Goal: Communication & Community: Answer question/provide support

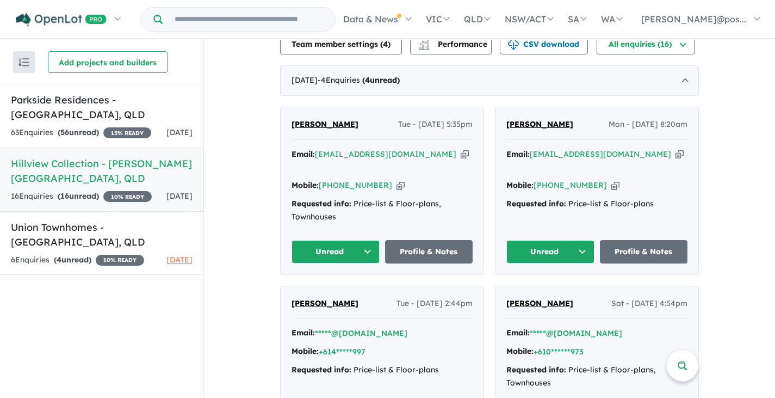
scroll to position [326, 0]
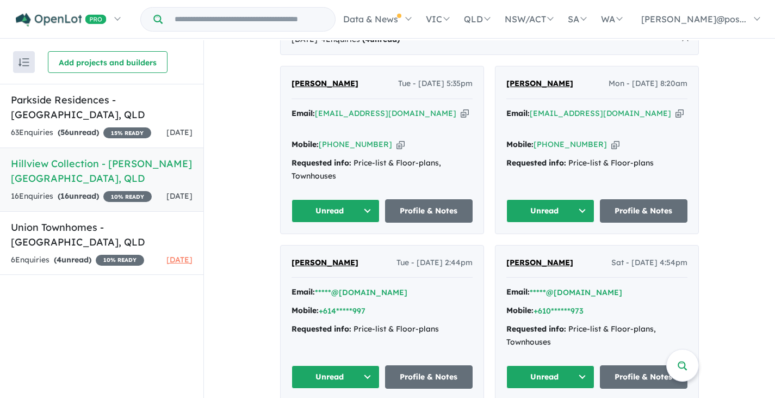
click at [465, 89] on div "[PERSON_NAME] - [DATE] 5:35pm Email: [EMAIL_ADDRESS][DOMAIN_NAME] Copied! Mobil…" at bounding box center [382, 149] width 203 height 167
click at [465, 89] on div "Christelle Louis Tue - 19/08/2025, 5:35pm Email: christellelouis@gmail.com Copi…" at bounding box center [382, 149] width 203 height 167
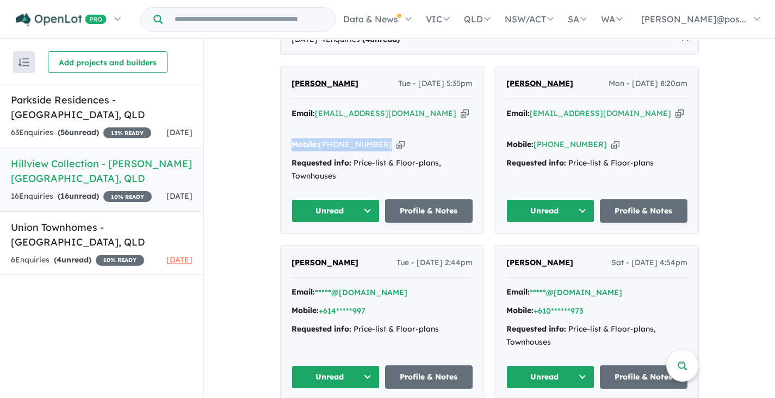
click at [465, 89] on div "Christelle Louis Tue - 19/08/2025, 5:35pm Email: christellelouis@gmail.com Copi…" at bounding box center [382, 149] width 203 height 167
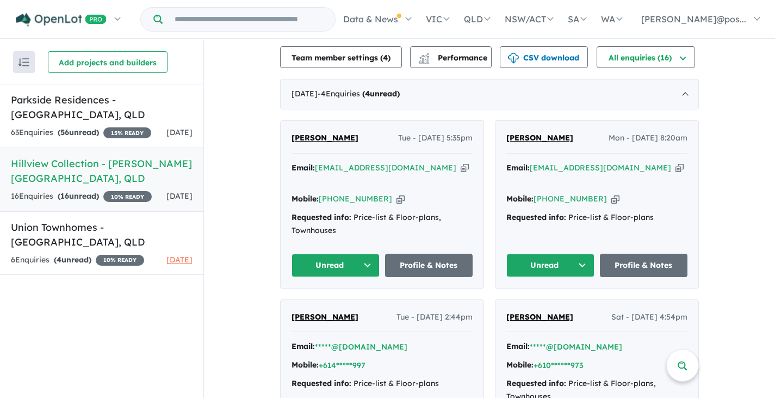
click at [552, 133] on span "[PERSON_NAME]" at bounding box center [539, 138] width 67 height 10
click at [546, 163] on a%20Hillview%20Collection%20-%20Bowen%20Hills"] "[EMAIL_ADDRESS][DOMAIN_NAME]" at bounding box center [600, 168] width 141 height 10
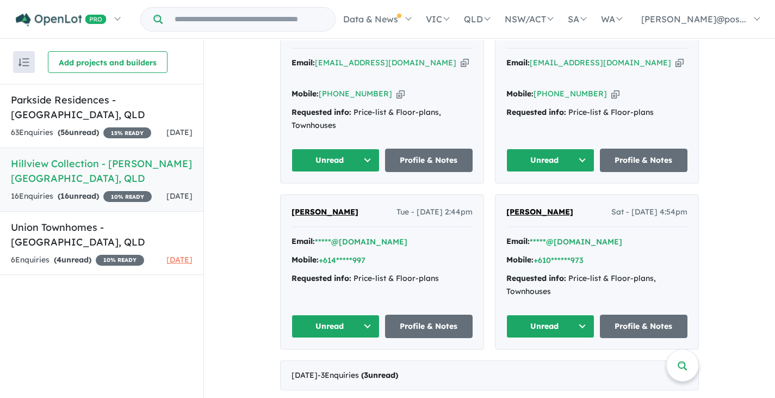
scroll to position [326, 0]
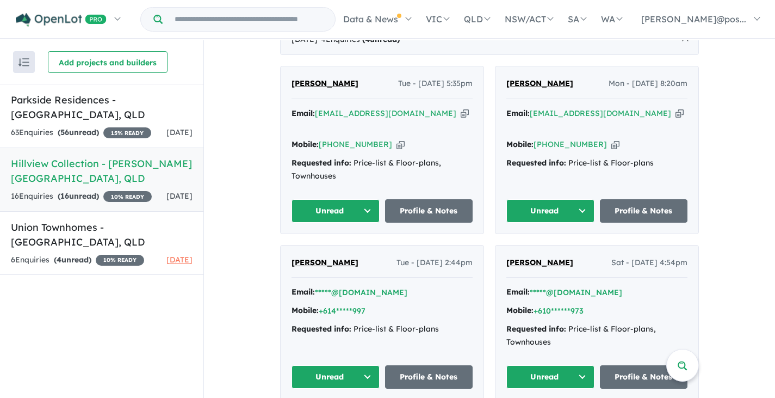
click at [298, 257] on span "Nolan Nel" at bounding box center [325, 262] width 67 height 10
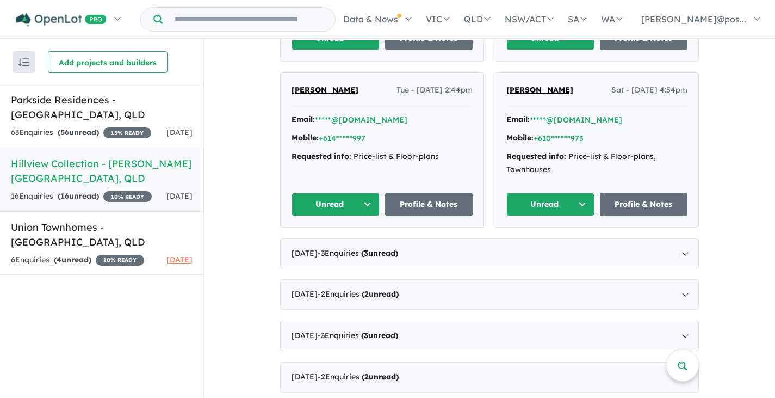
scroll to position [518, 0]
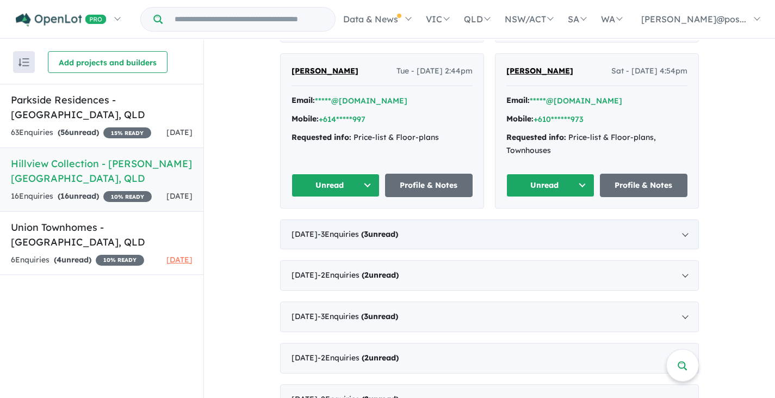
click at [549, 219] on div "July 2025 - 3 Enquir ies ( 3 unread)" at bounding box center [489, 234] width 419 height 30
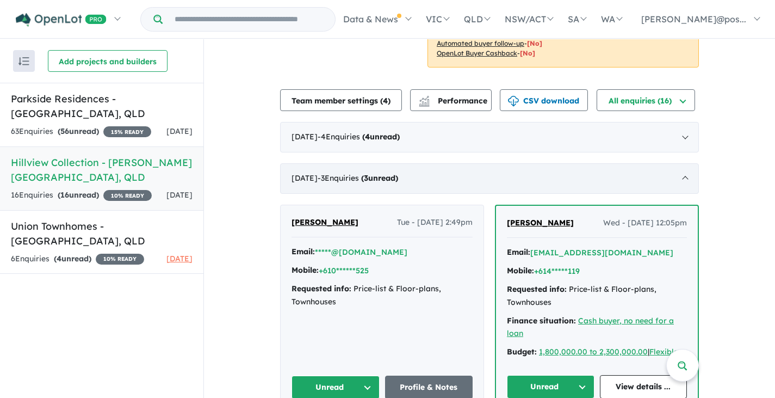
scroll to position [312, 0]
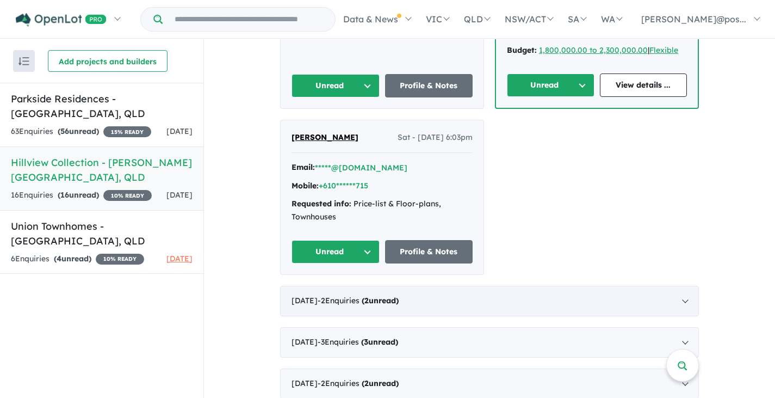
click at [371, 295] on span "- 2 Enquir ies ( 2 unread)" at bounding box center [358, 300] width 81 height 10
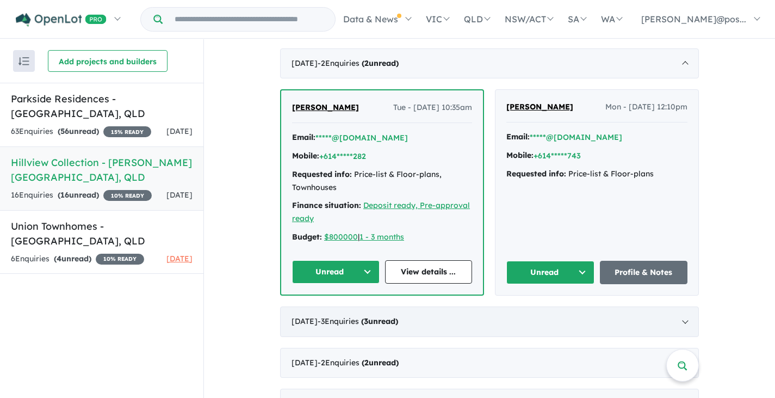
scroll to position [401, 0]
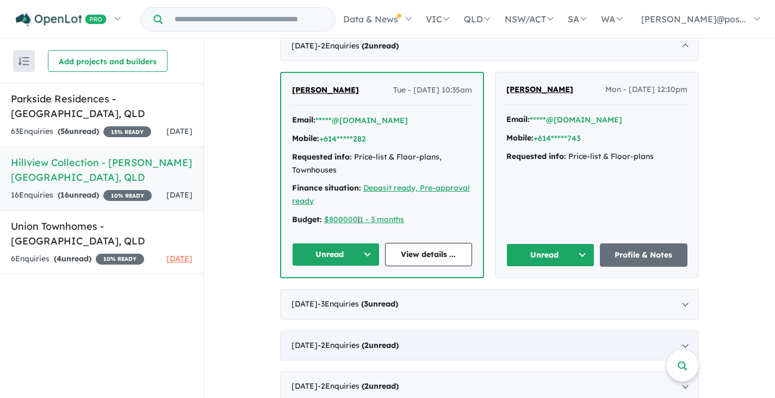
click at [370, 330] on div "April 2025 - 2 Enquir ies ( 2 unread)" at bounding box center [489, 345] width 419 height 30
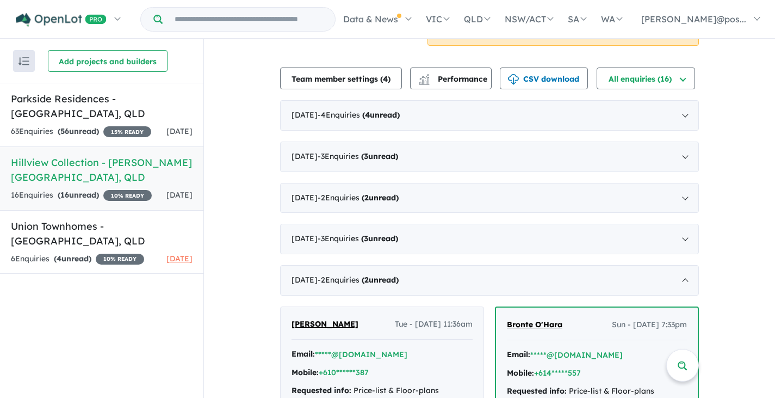
scroll to position [375, 0]
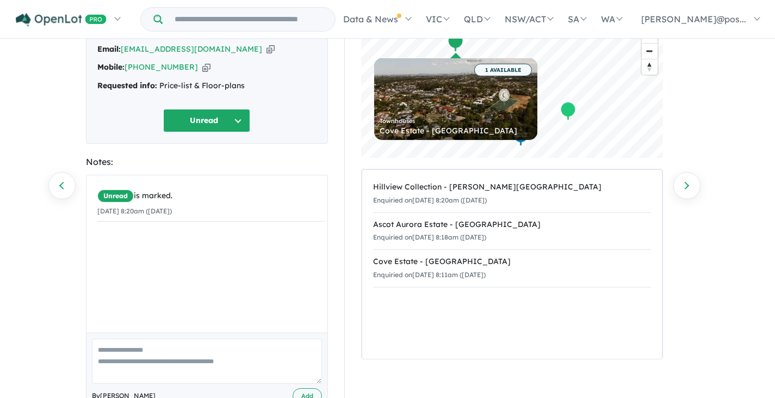
scroll to position [53, 0]
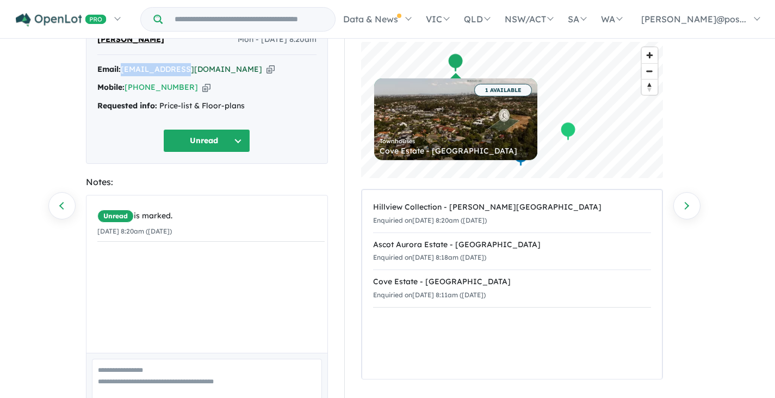
drag, startPoint x: 189, startPoint y: 70, endPoint x: 124, endPoint y: 70, distance: 65.3
click at [124, 70] on div "Email: [EMAIL_ADDRESS][DOMAIN_NAME] Copied!" at bounding box center [206, 69] width 219 height 13
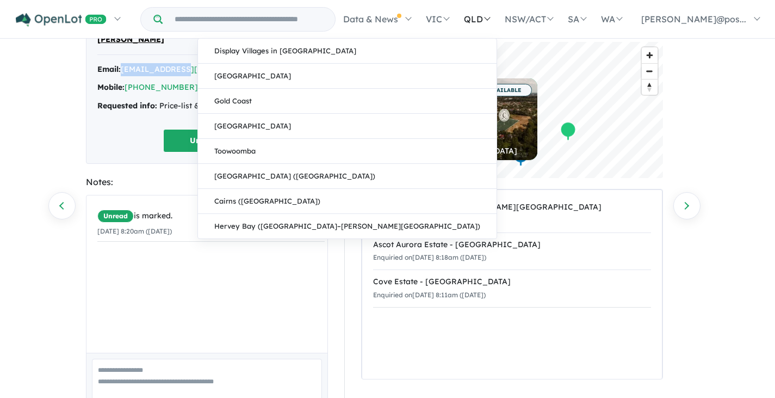
copy a%20Hillview%20Collection%20-%20Bowen%20Hills"] "[EMAIL_ADDRESS][DOMAIN_NAME]"
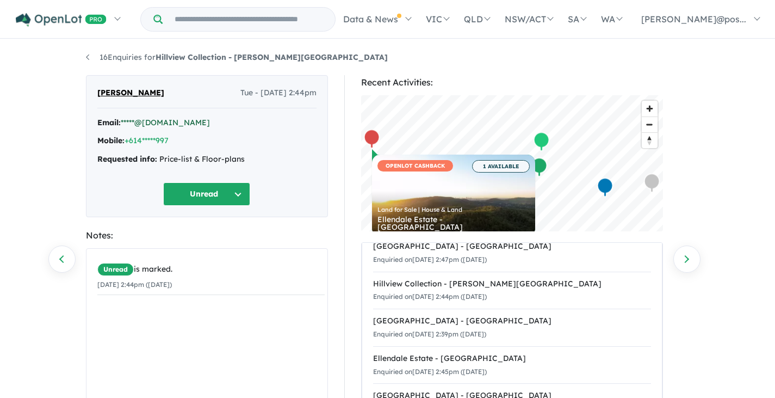
click at [152, 123] on link "*****@live.com" at bounding box center [165, 123] width 89 height 10
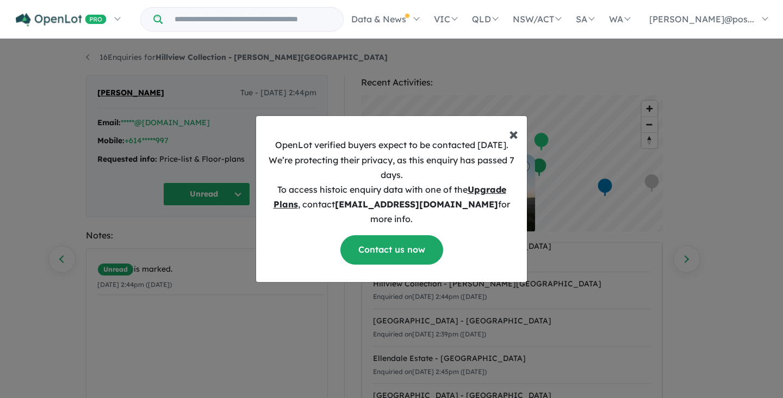
click at [513, 138] on span "×" at bounding box center [513, 133] width 9 height 22
